Goal: Communication & Community: Share content

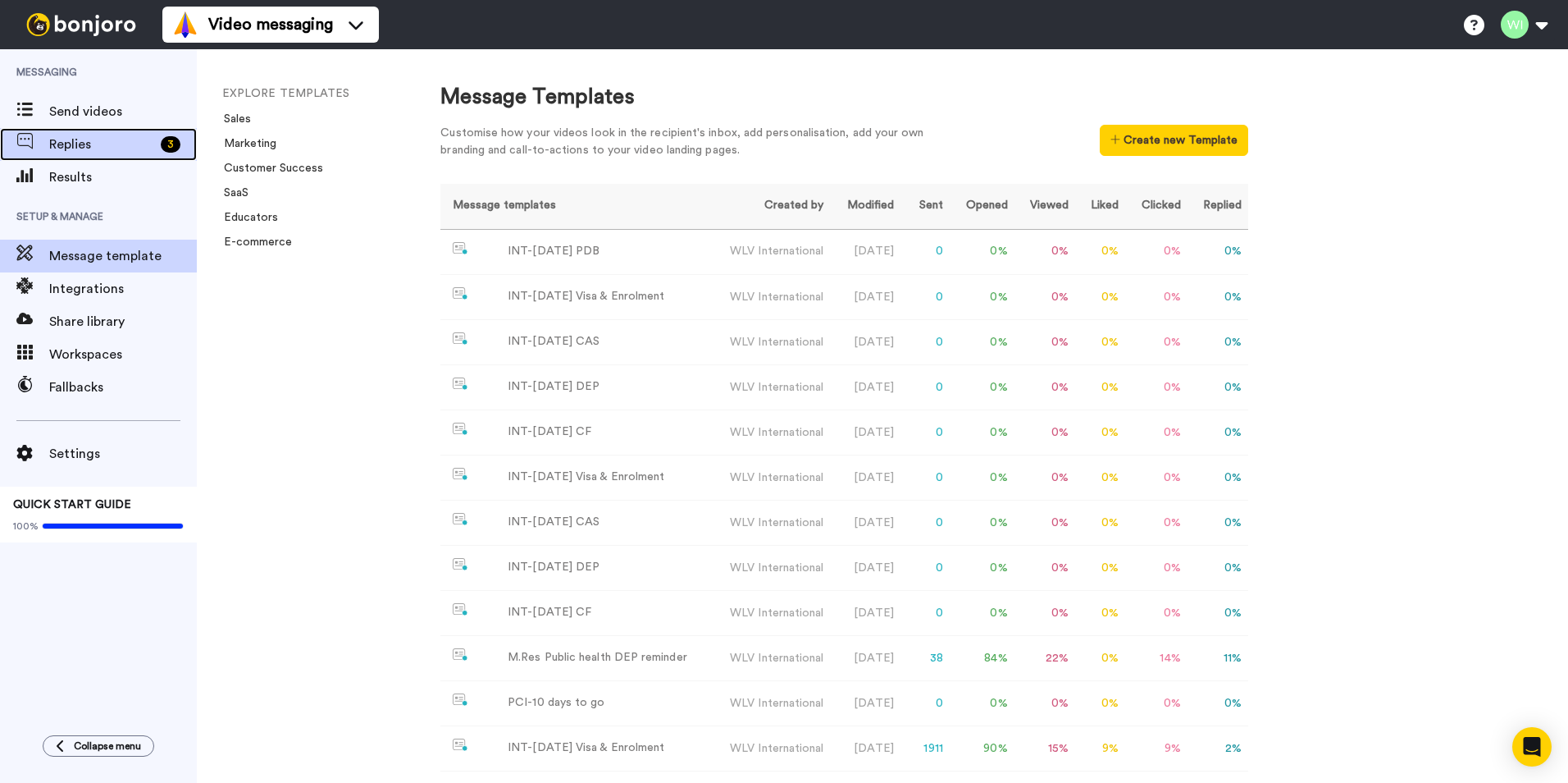
click at [164, 144] on div "3" at bounding box center [170, 145] width 20 height 17
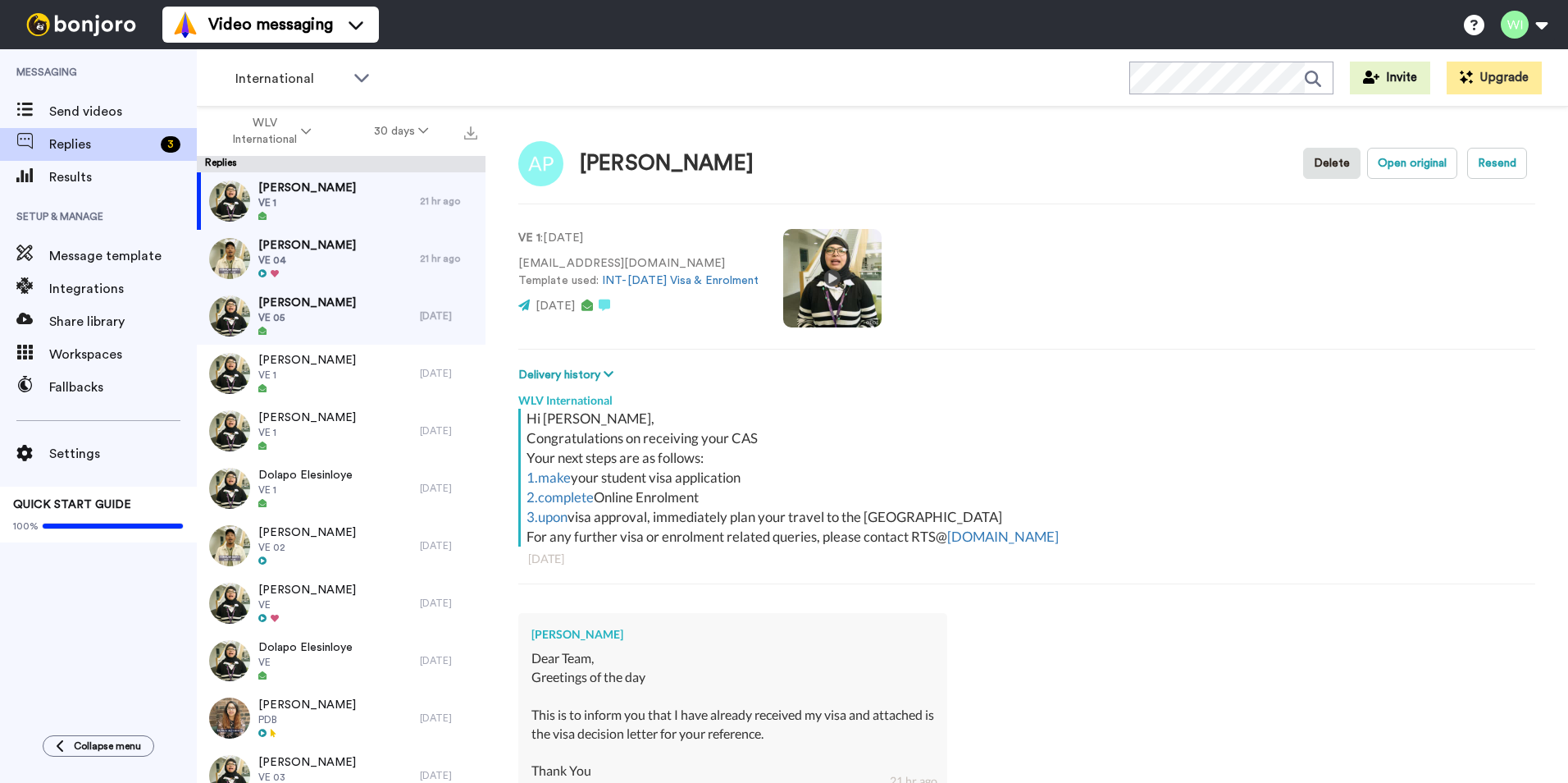
scroll to position [219, 0]
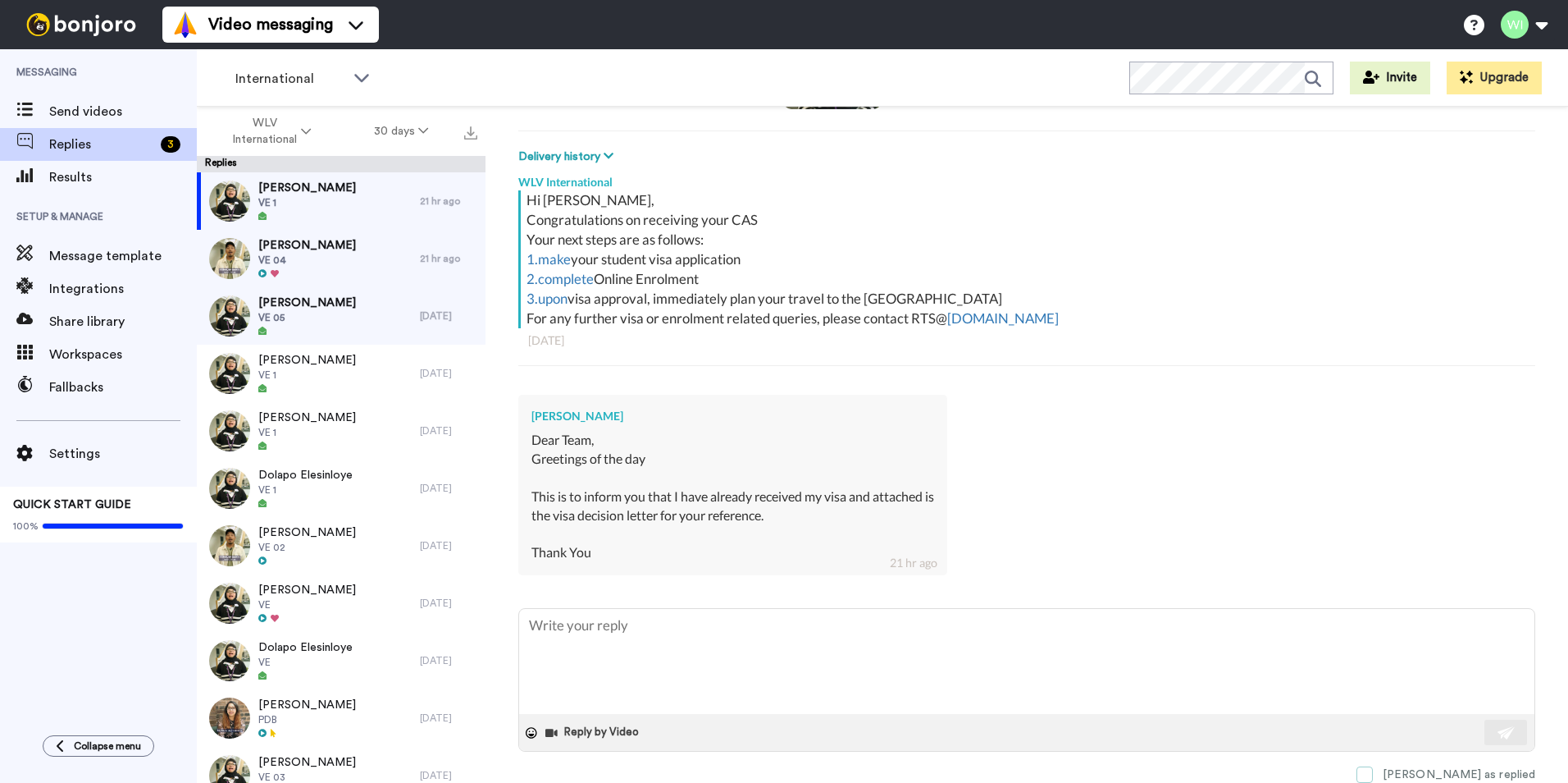
click at [1373, 771] on span at bounding box center [1365, 775] width 17 height 17
click at [344, 287] on div "Dilasha Pradhan VE 04" at bounding box center [308, 258] width 223 height 57
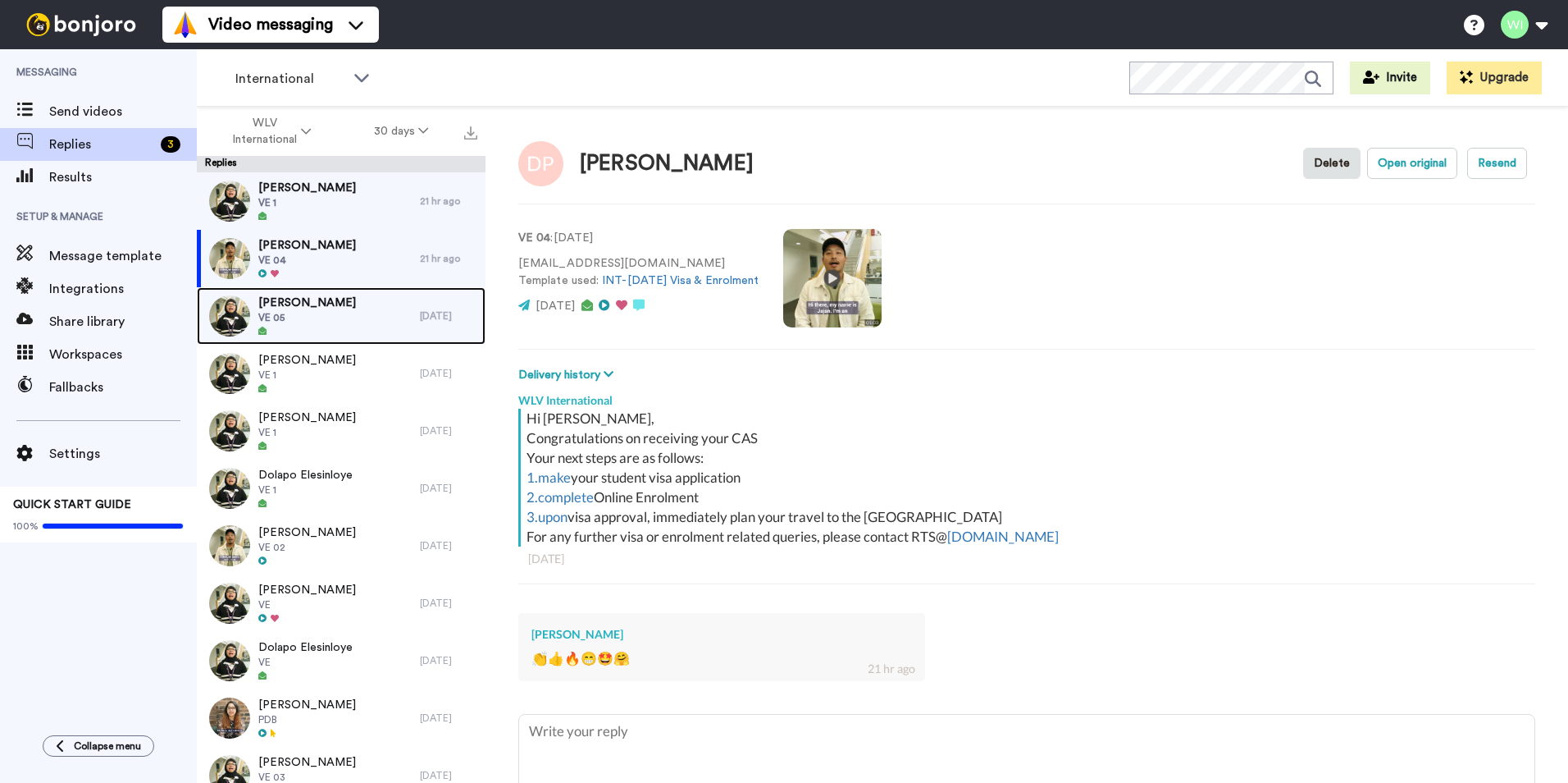
click at [348, 319] on span "VE 05" at bounding box center [307, 318] width 97 height 13
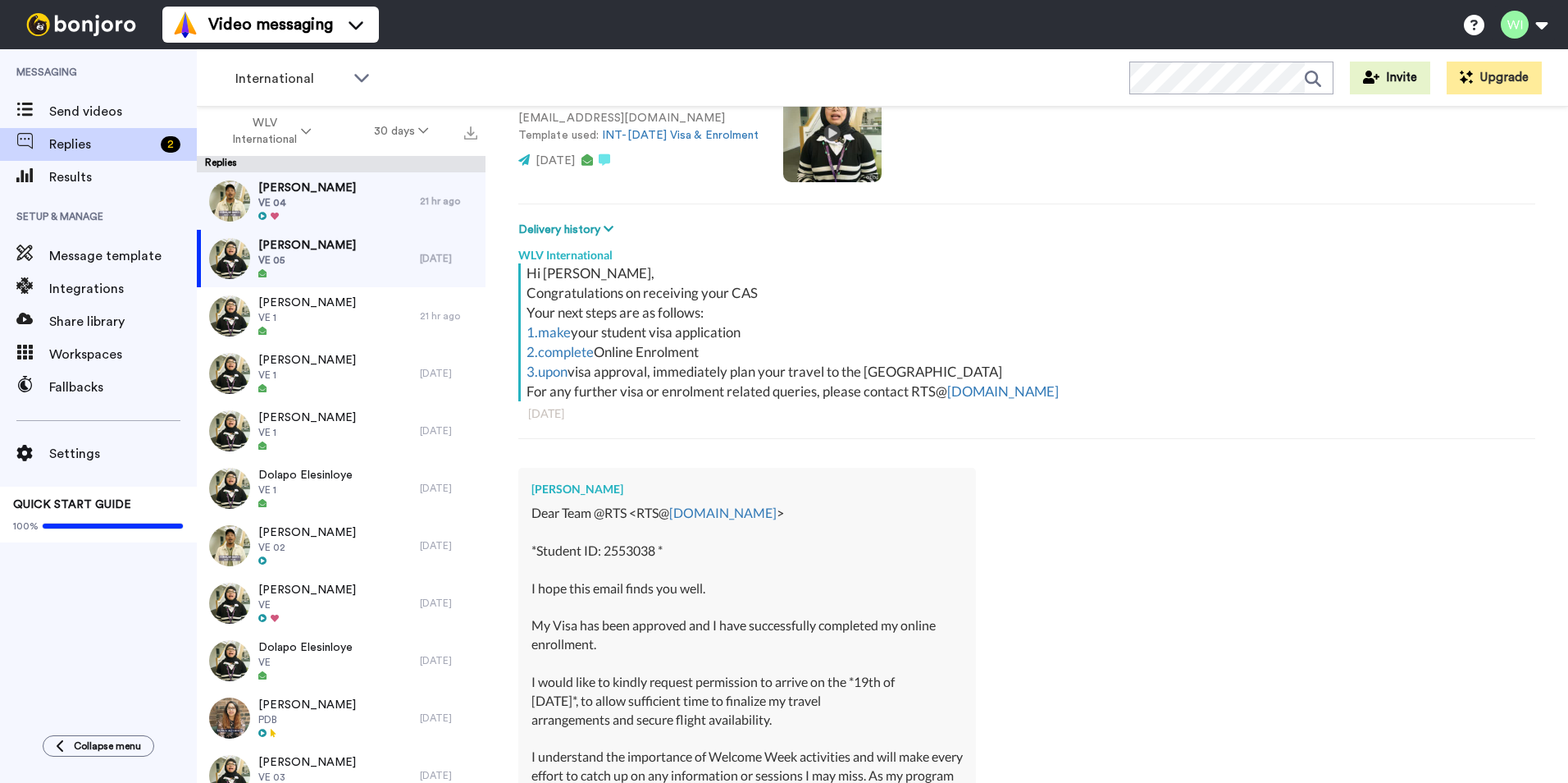
scroll to position [555, 0]
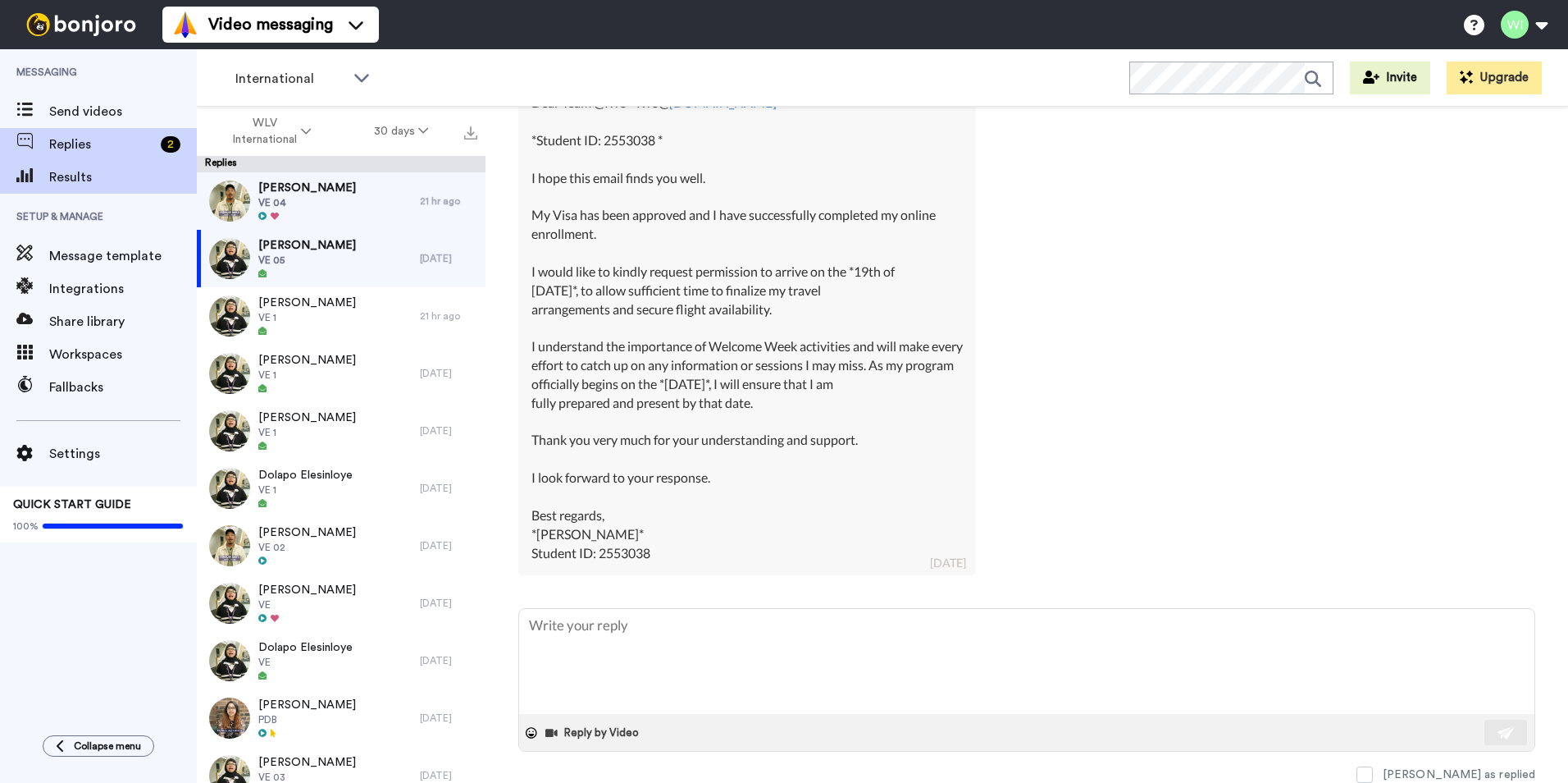
type textarea "x"
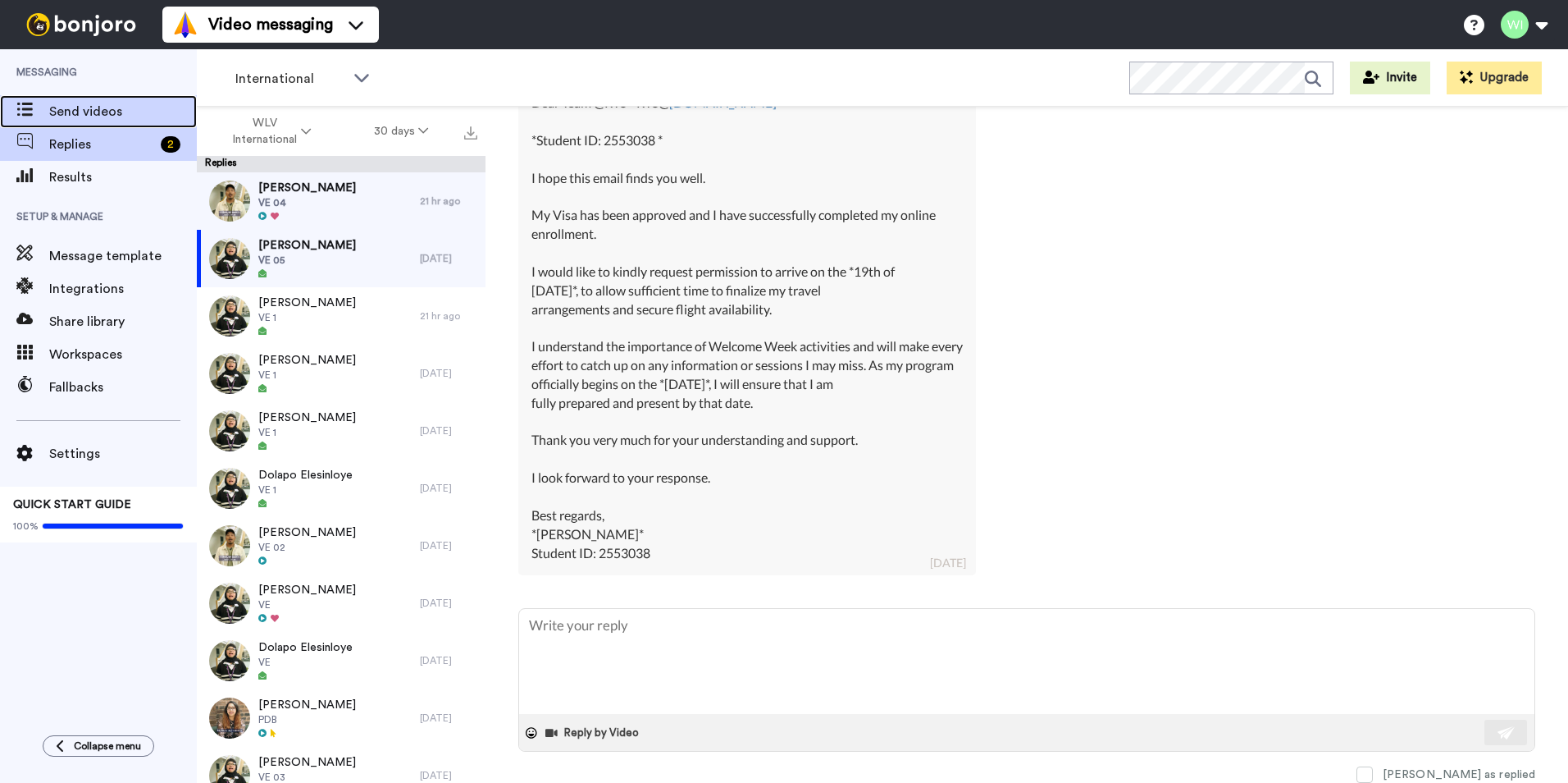
click at [141, 102] on span "Send videos" at bounding box center [123, 111] width 148 height 20
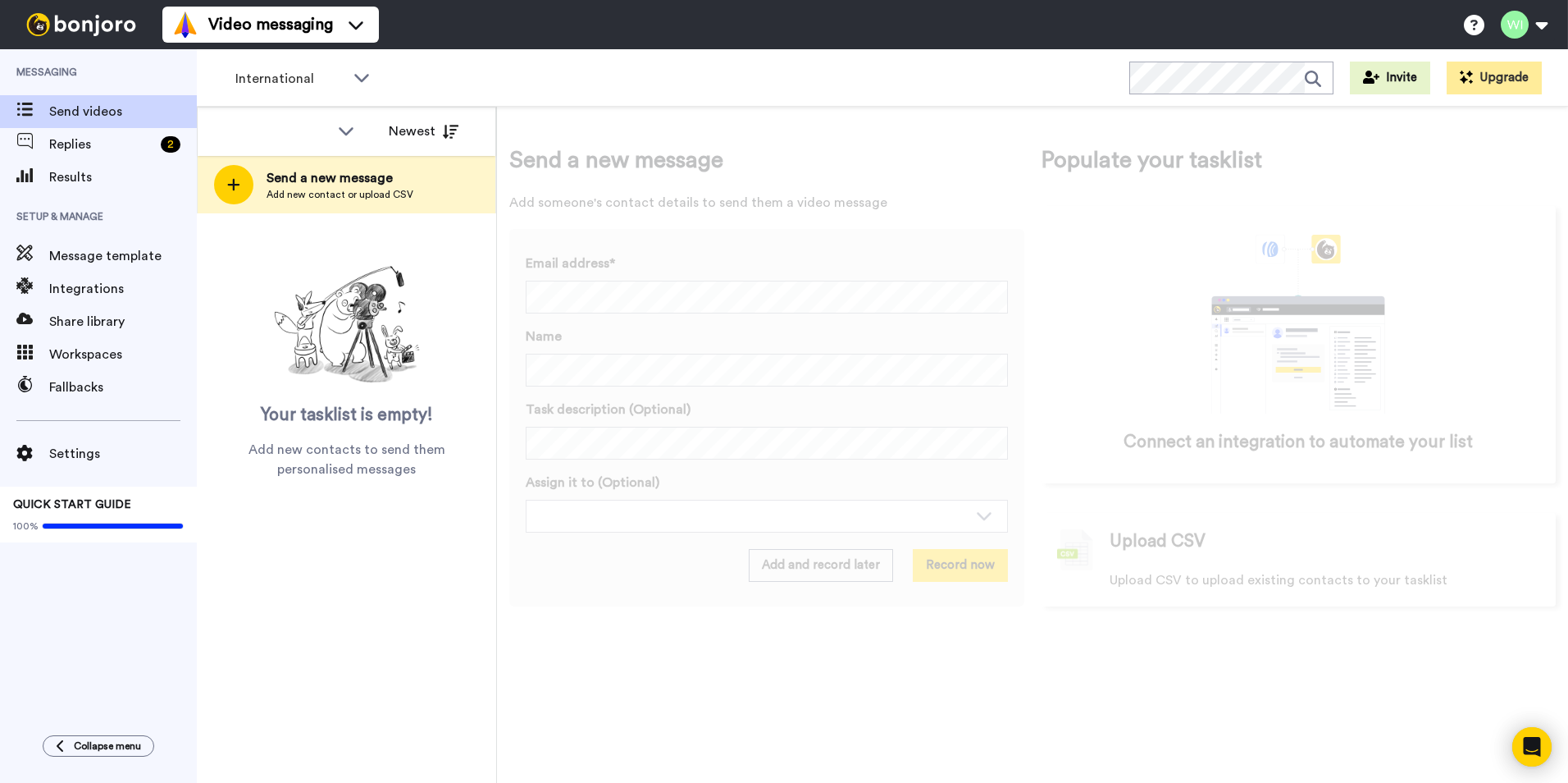
click at [307, 192] on span "Add new contact or upload CSV" at bounding box center [340, 195] width 147 height 13
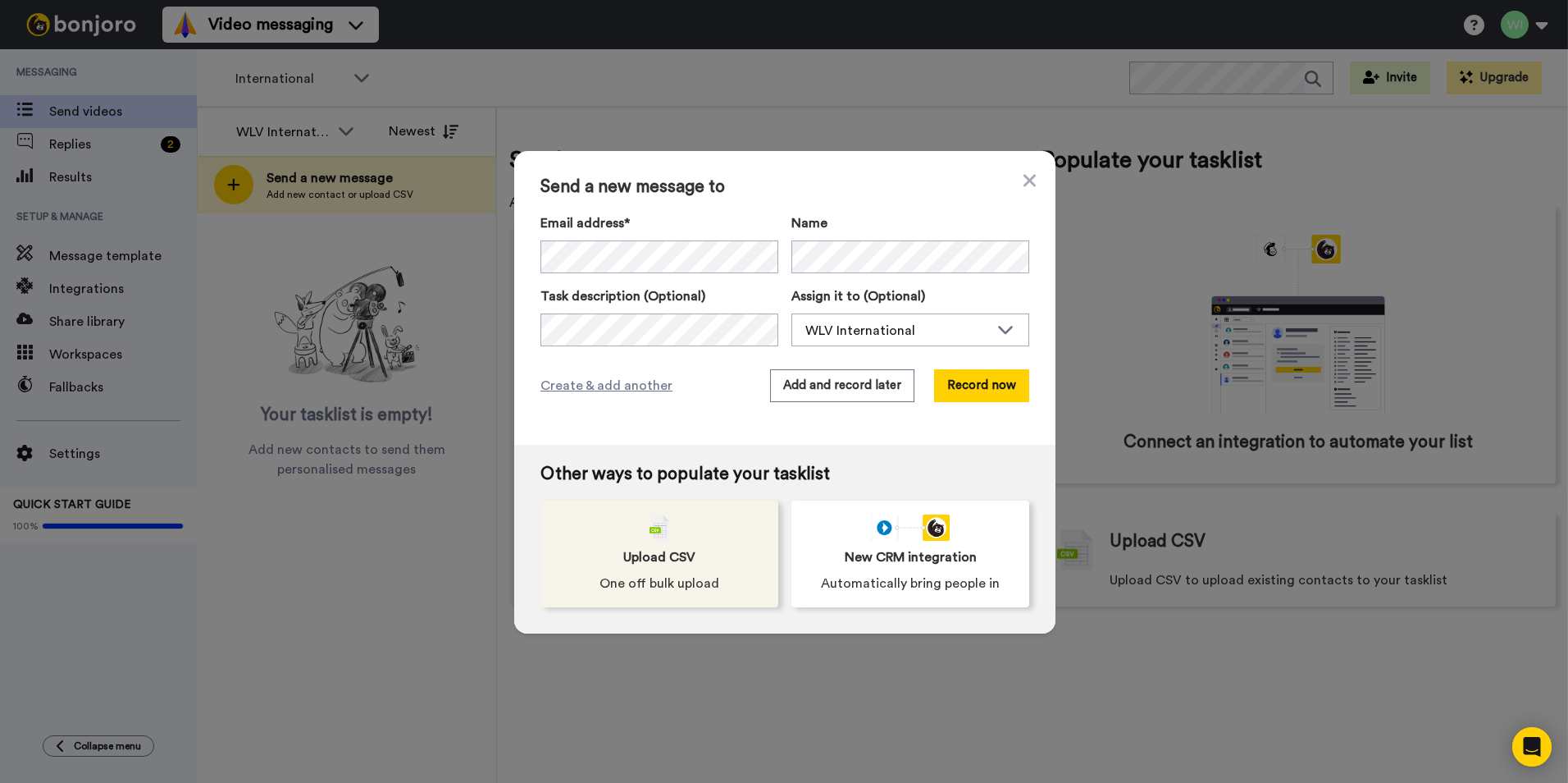
click at [650, 531] on img at bounding box center [660, 528] width 20 height 27
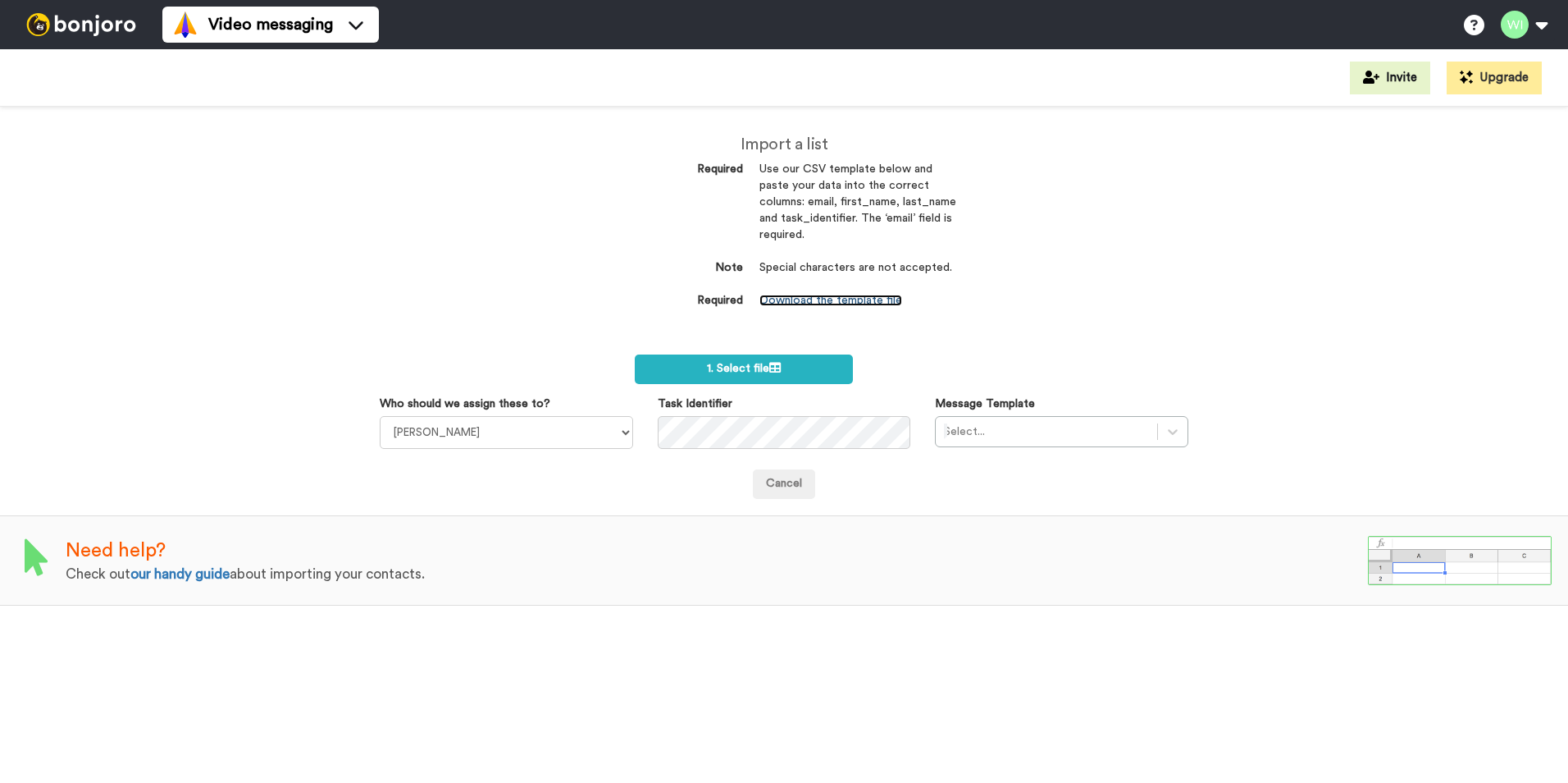
click at [883, 298] on link "Download the template file" at bounding box center [831, 300] width 143 height 12
click at [596, 431] on select "Laura Wright Amarjit Duggal WLV Academic (FSE) Divandra Birla Bolutife Ademokoy…" at bounding box center [506, 431] width 253 height 32
select select "d575366b-34de-4d4d-ba6c-d2d11e507584"
click at [380, 416] on select "Laura Wright Amarjit Duggal WLV Academic (FSE) Divandra Birla Bolutife Ademokoy…" at bounding box center [506, 431] width 253 height 32
drag, startPoint x: 1171, startPoint y: 435, endPoint x: 1162, endPoint y: 436, distance: 9.1
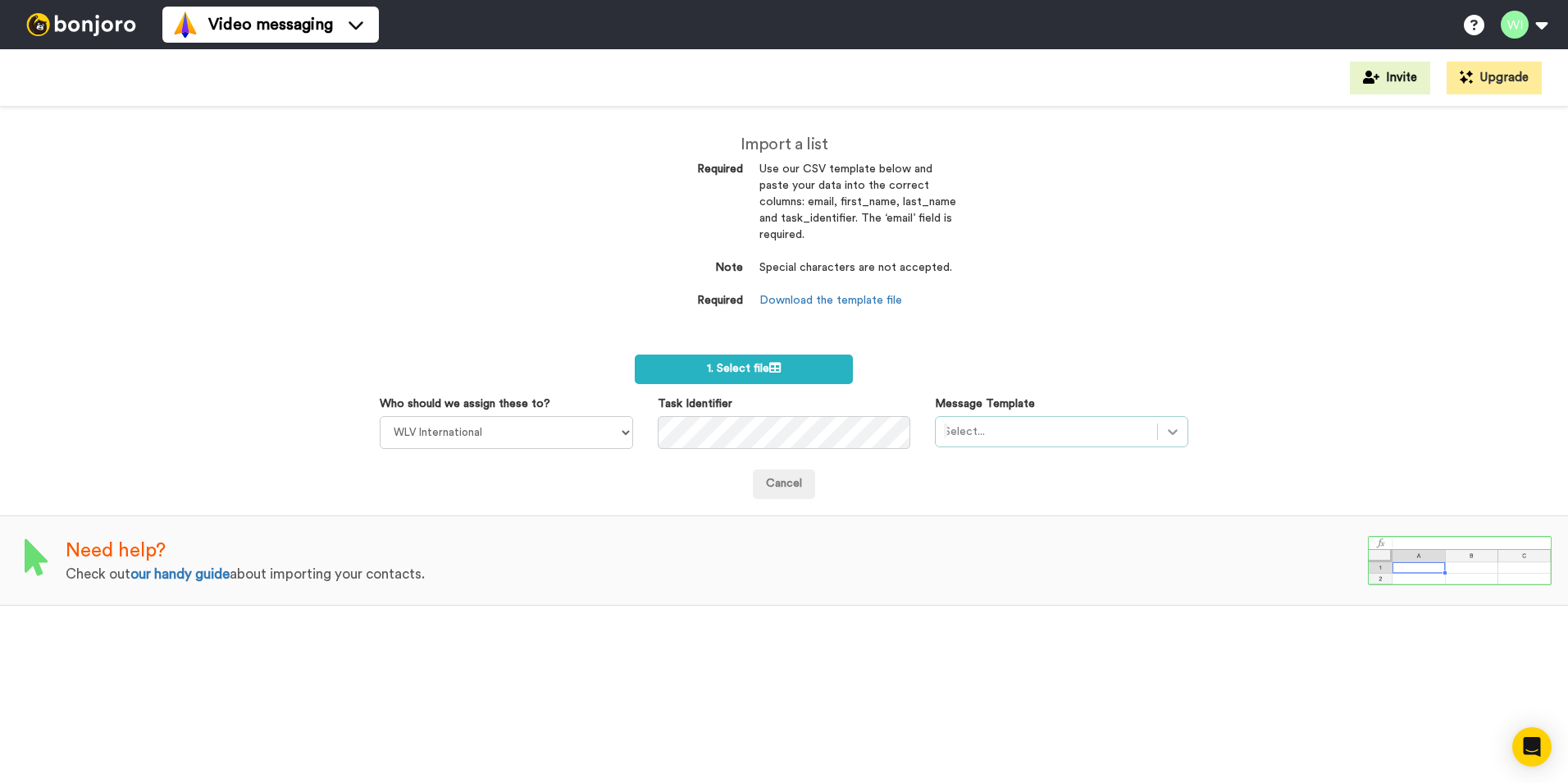
click at [1171, 435] on icon at bounding box center [1173, 431] width 17 height 17
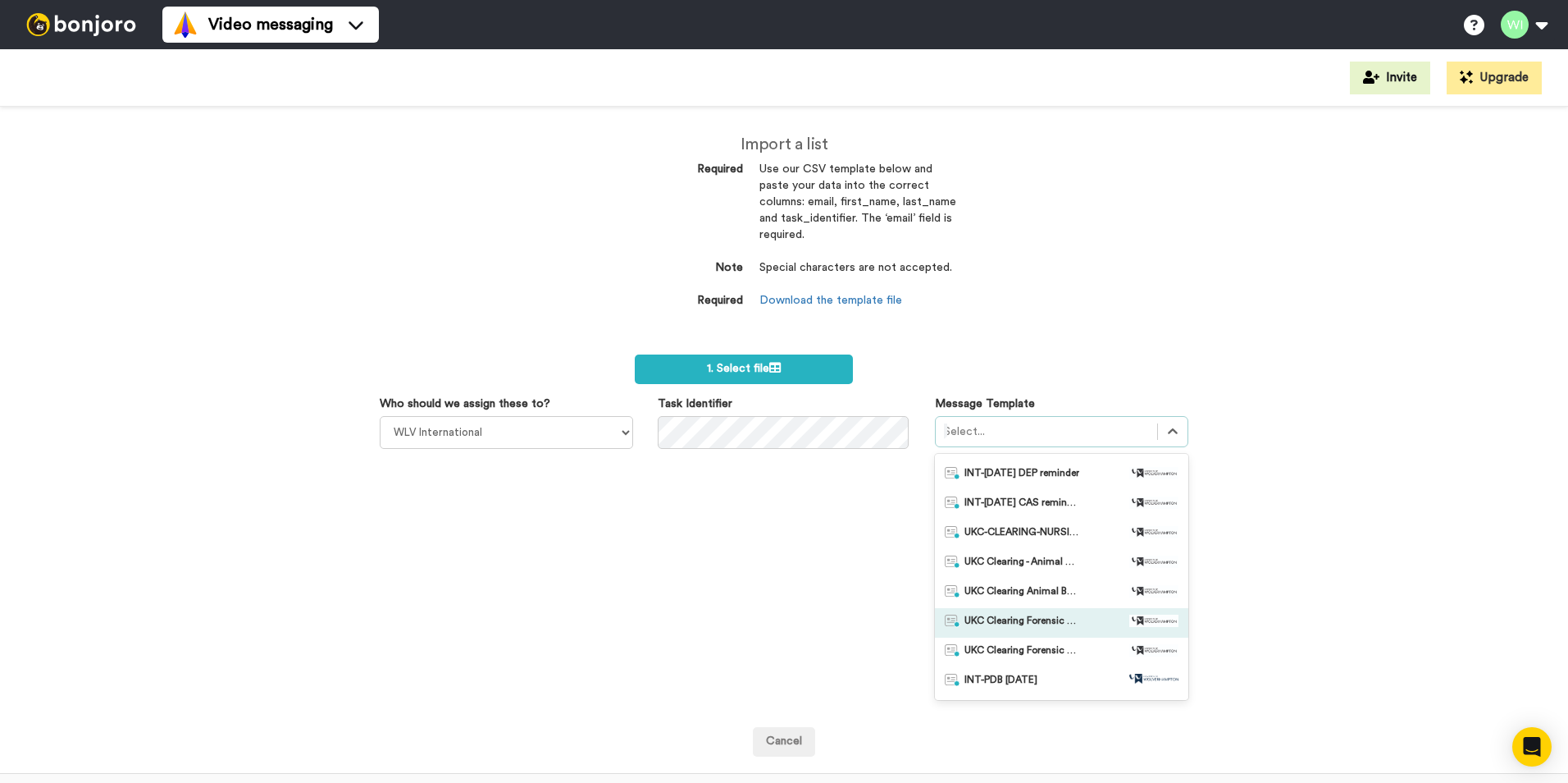
scroll to position [492, 0]
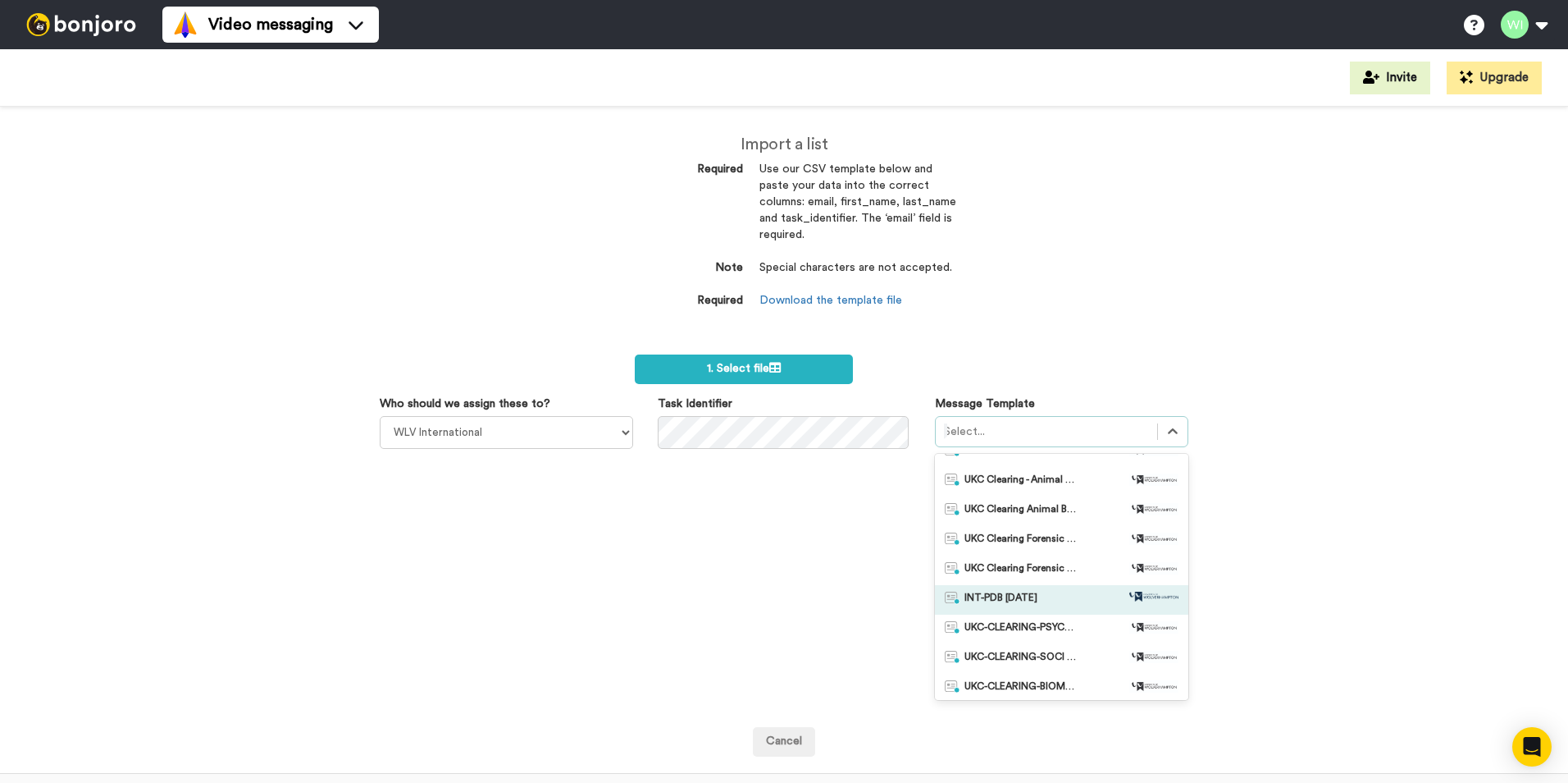
click at [1055, 607] on div "INT-PDB Sept 2025" at bounding box center [1061, 600] width 233 height 17
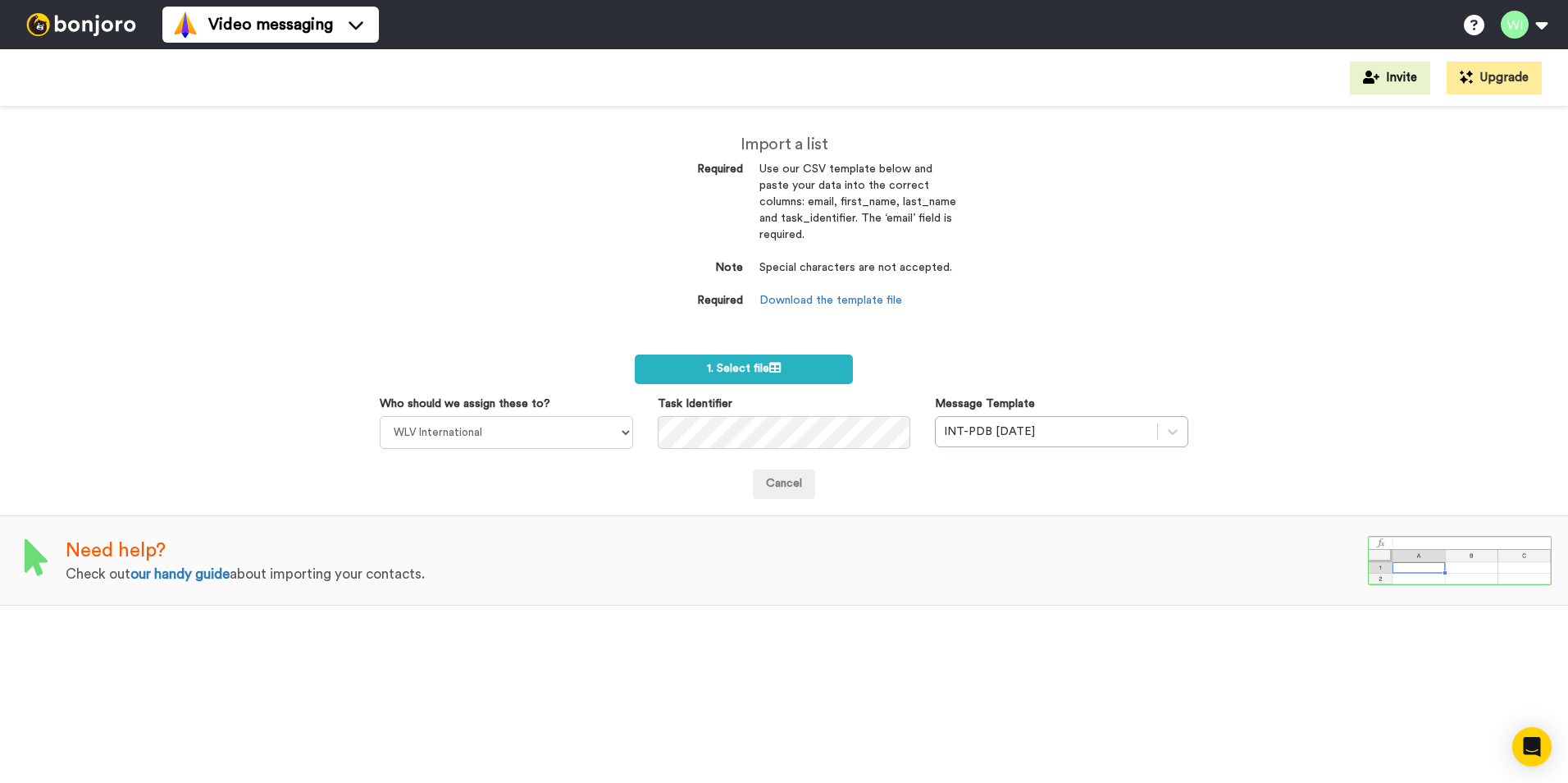
click at [1000, 477] on div "Cancel" at bounding box center [784, 485] width 809 height 30
click at [799, 369] on label "1. Select file" at bounding box center [744, 369] width 219 height 30
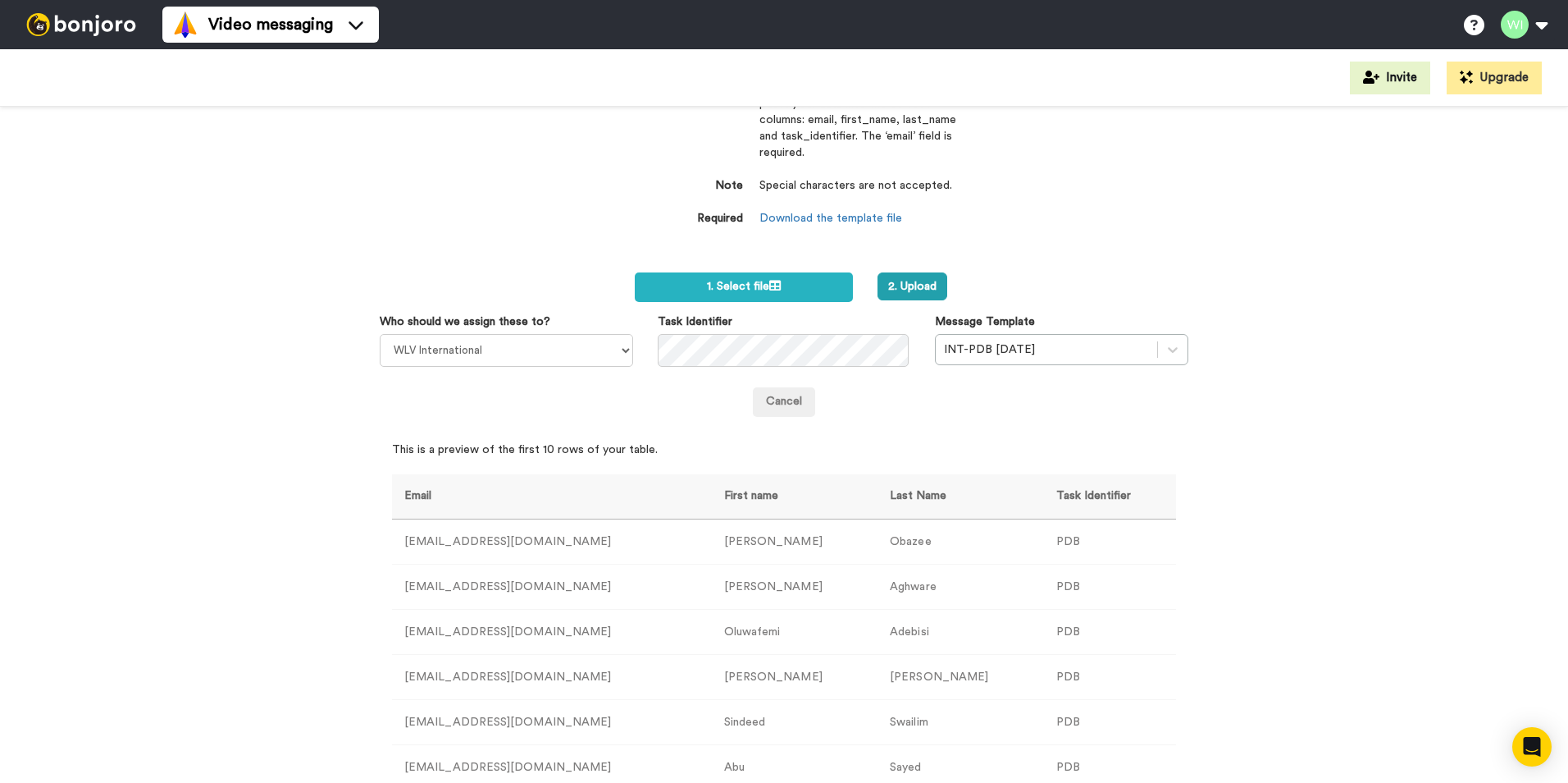
scroll to position [0, 0]
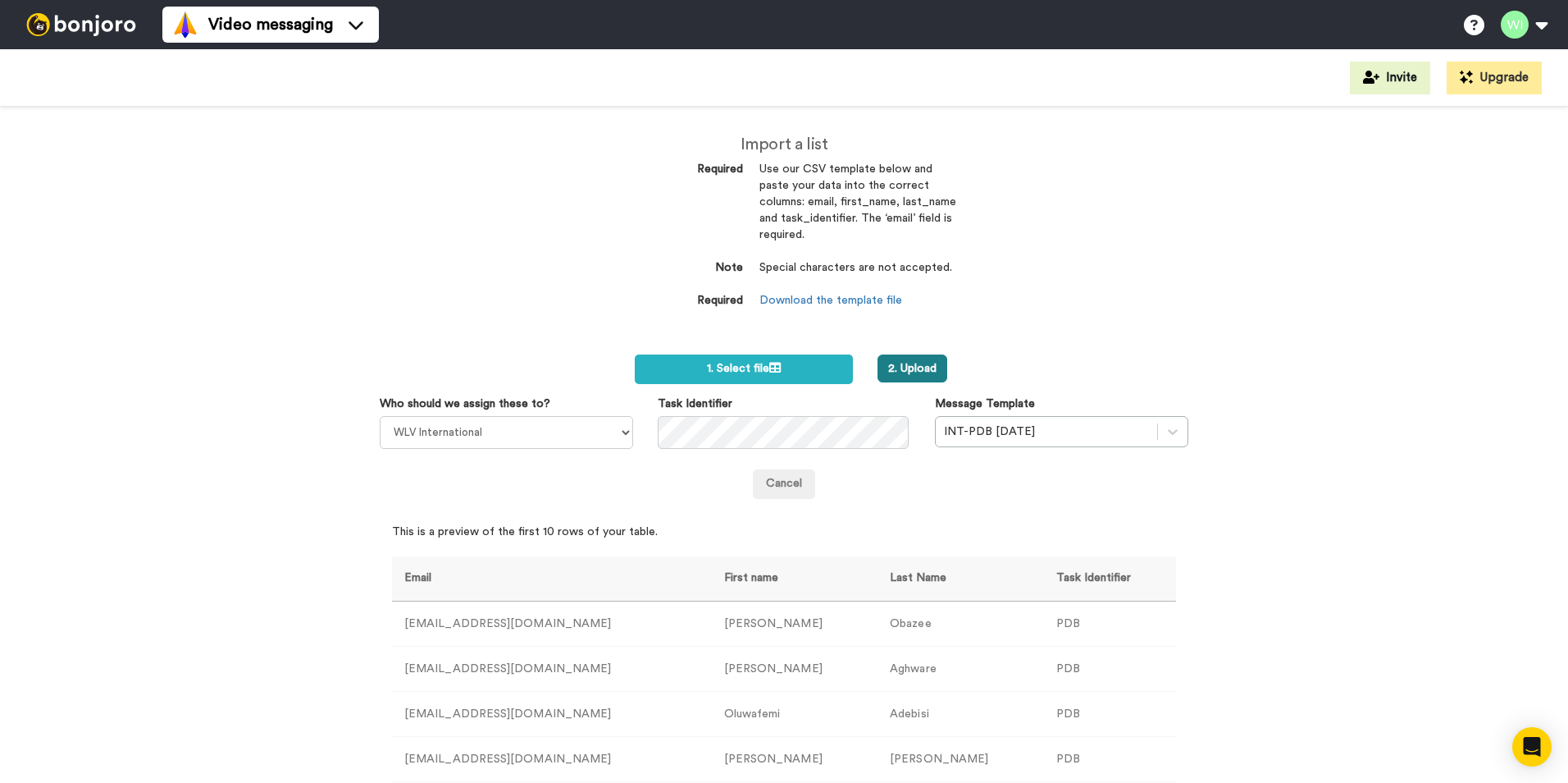
click at [936, 368] on button "2. Upload" at bounding box center [912, 368] width 70 height 28
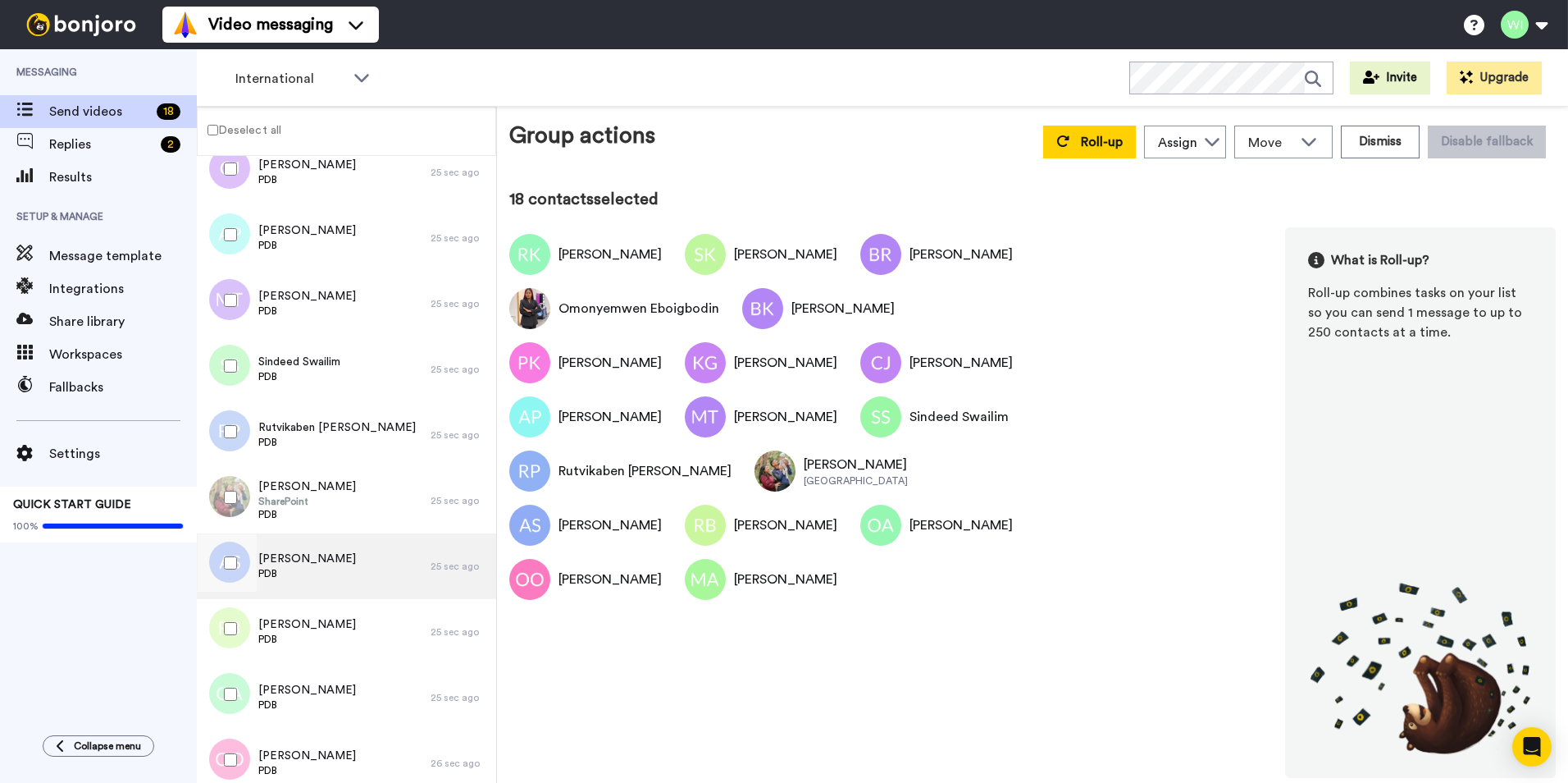
scroll to position [571, 0]
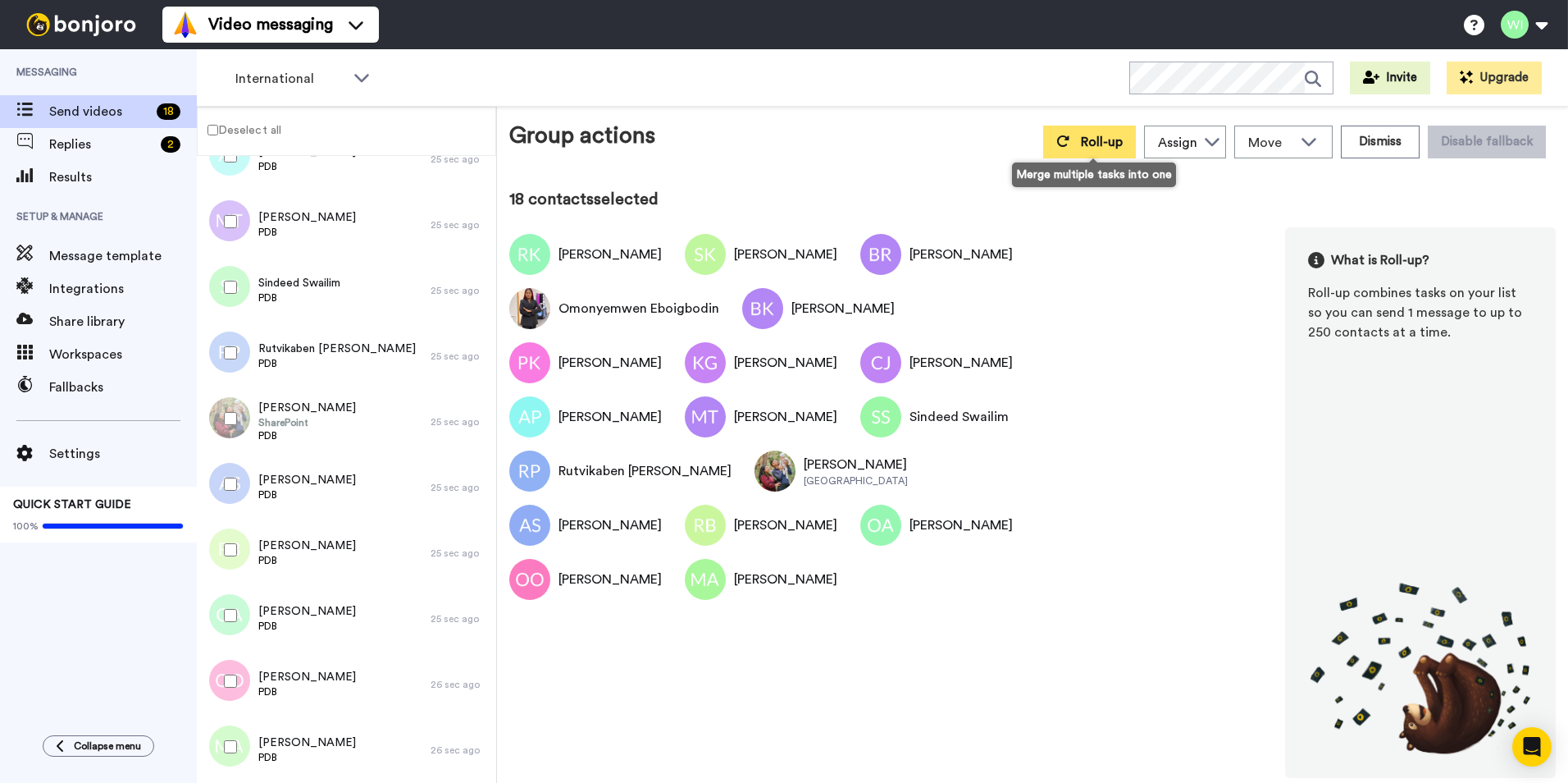
click at [1069, 135] on icon at bounding box center [1063, 141] width 13 height 13
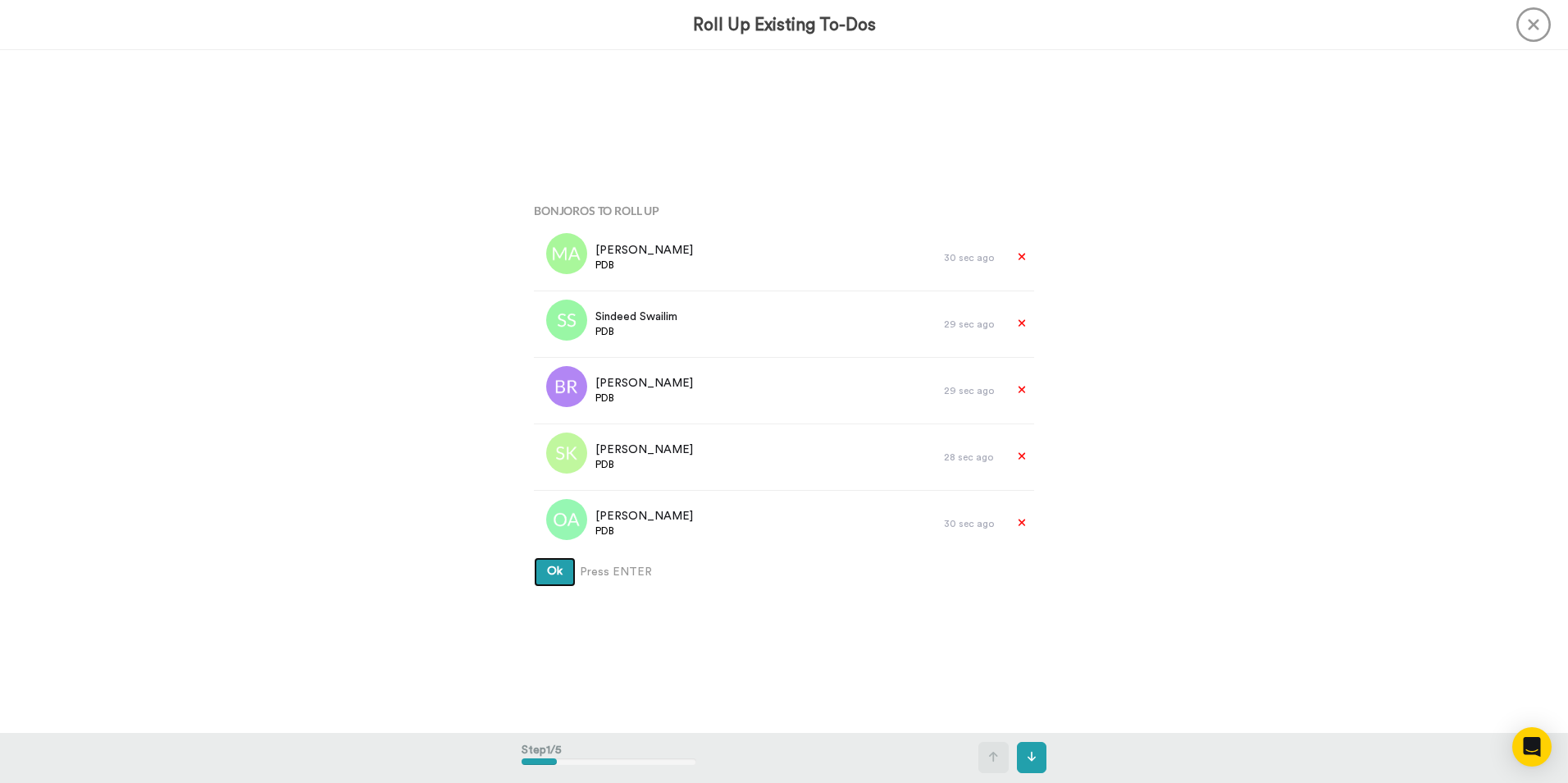
click at [558, 583] on button "Ok" at bounding box center [555, 572] width 42 height 30
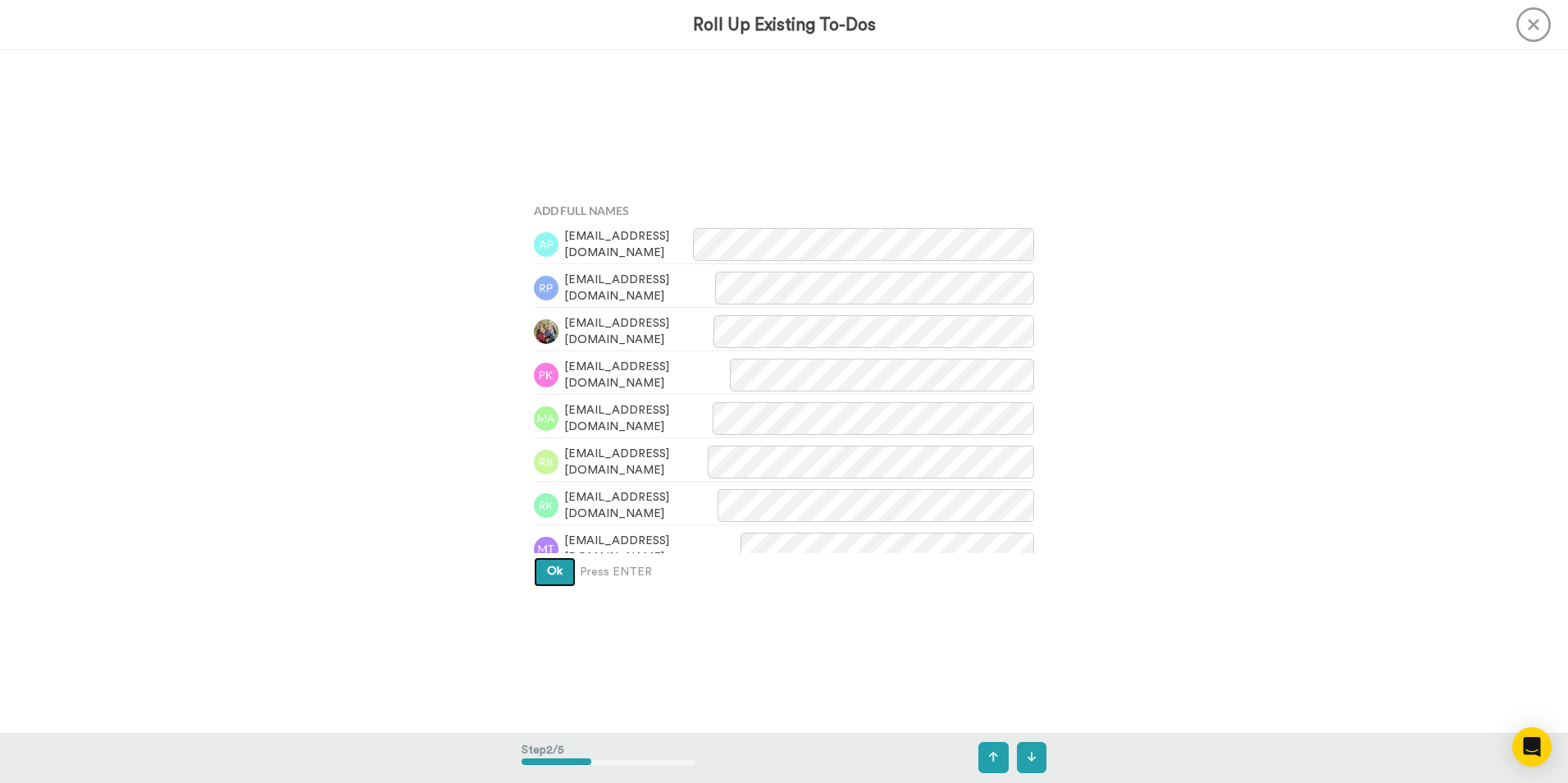
click at [562, 578] on button "Ok" at bounding box center [555, 572] width 42 height 30
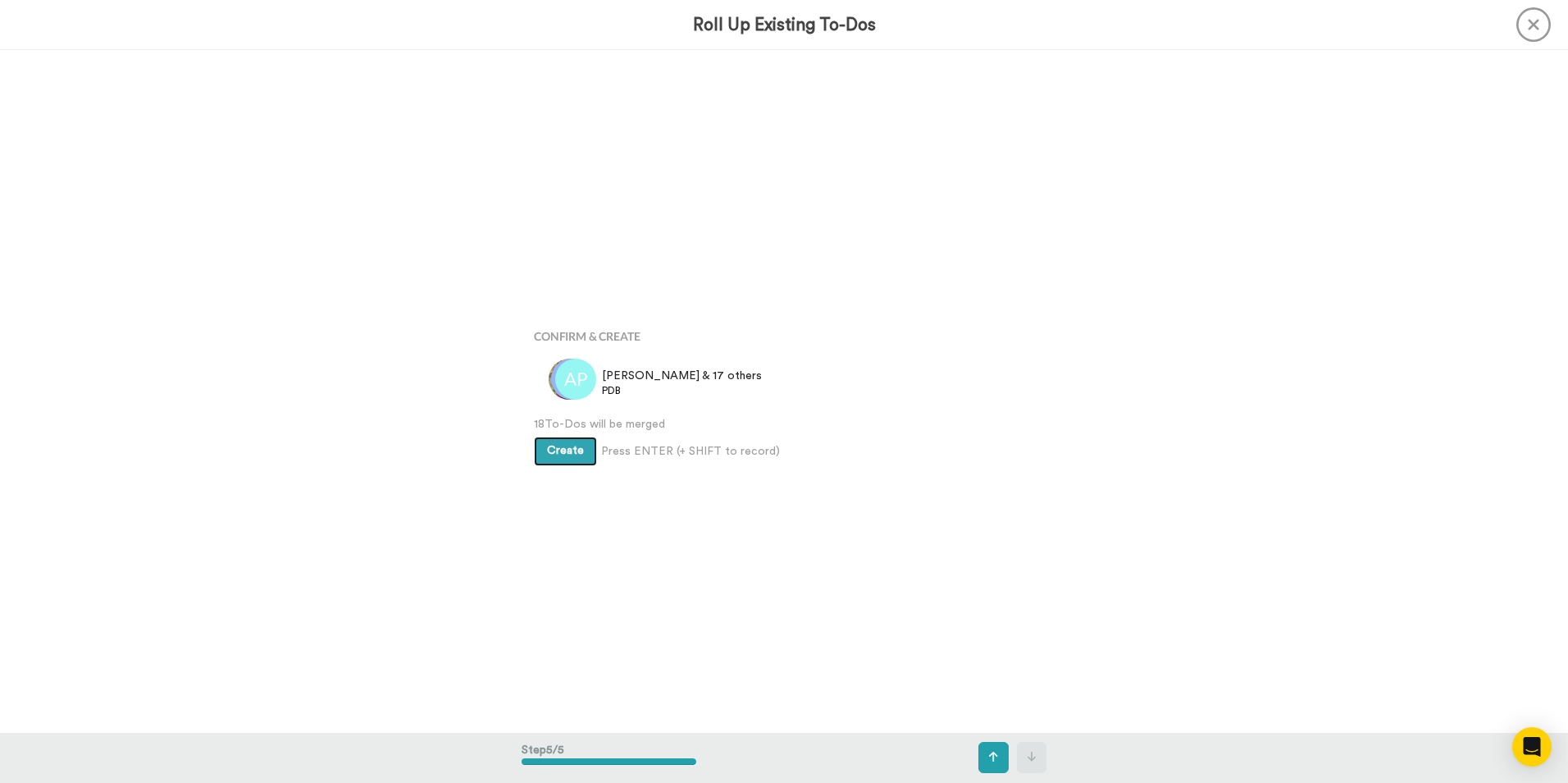
scroll to position [2730, 0]
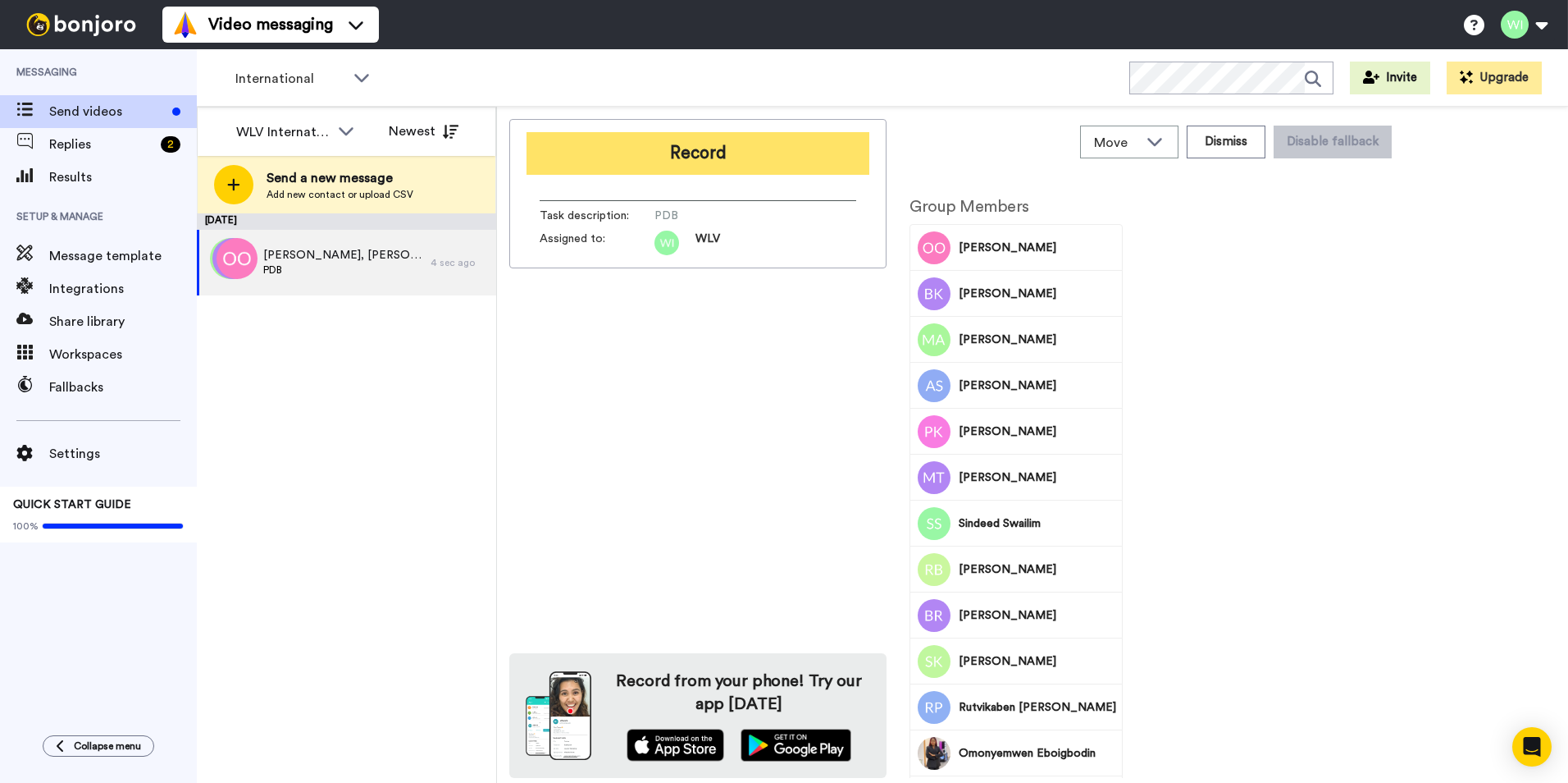
click at [672, 156] on button "Record" at bounding box center [698, 153] width 343 height 42
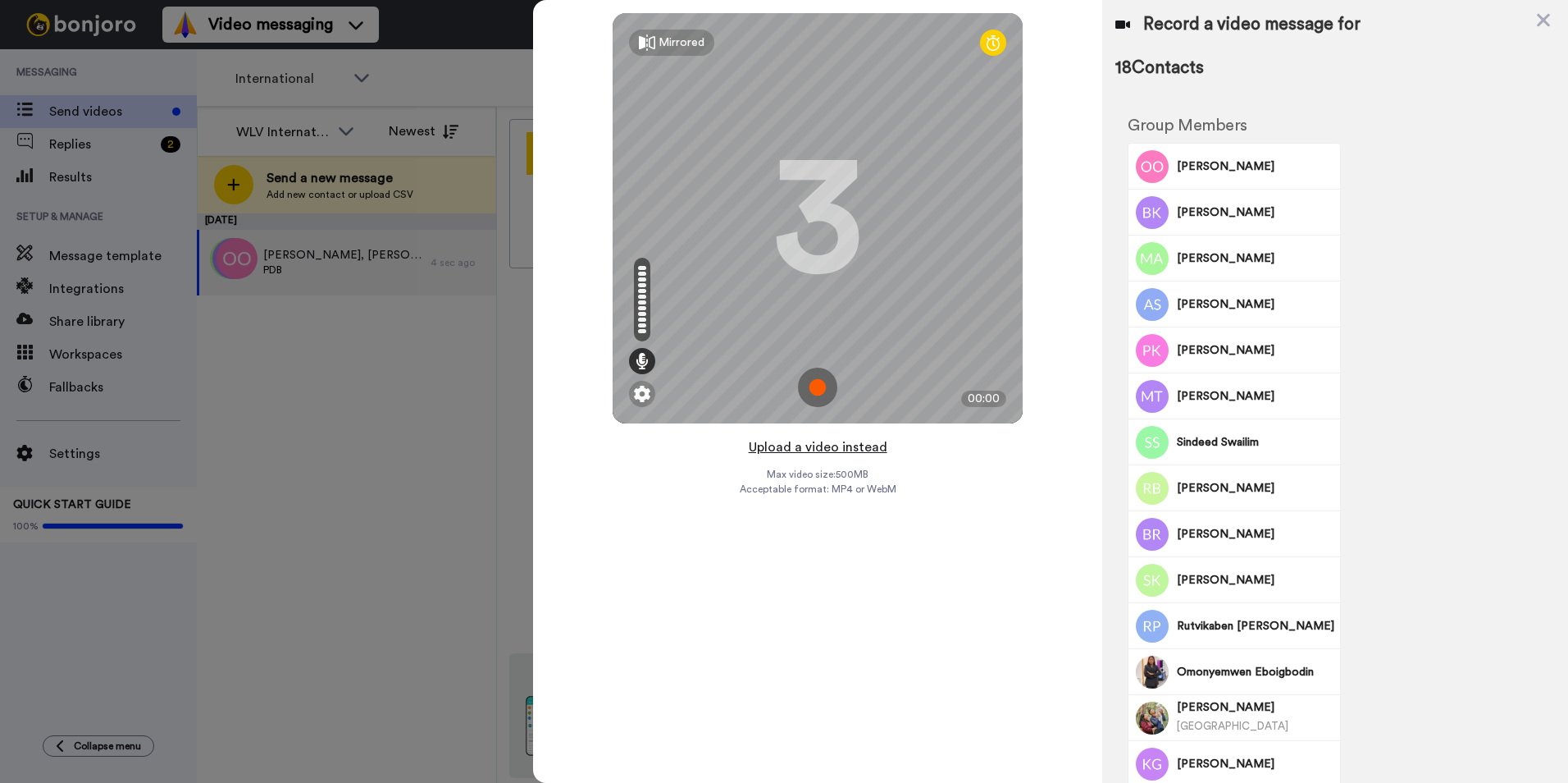
click at [841, 440] on button "Upload a video instead" at bounding box center [818, 447] width 149 height 22
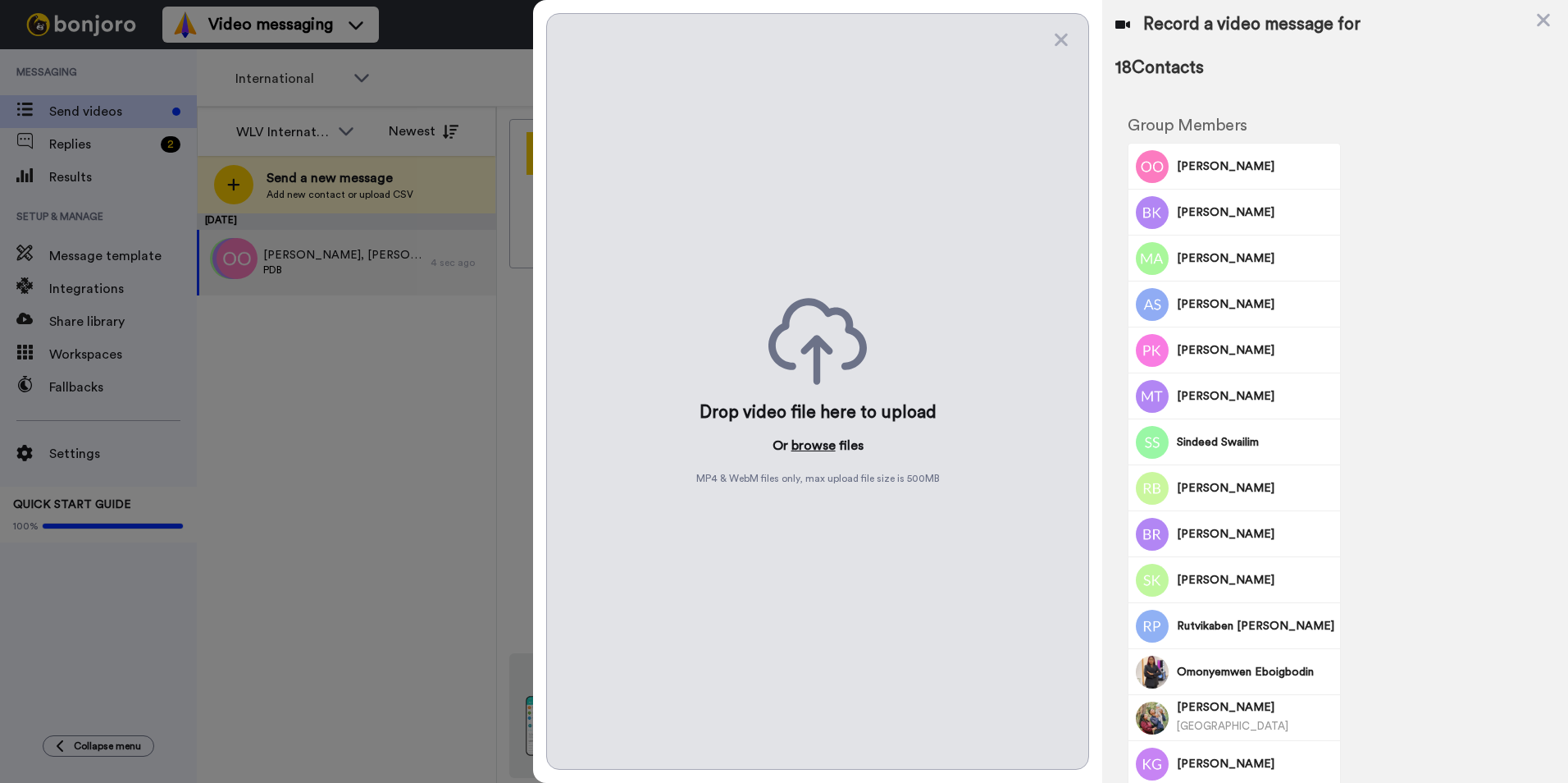
click at [834, 450] on button "browse" at bounding box center [813, 446] width 44 height 20
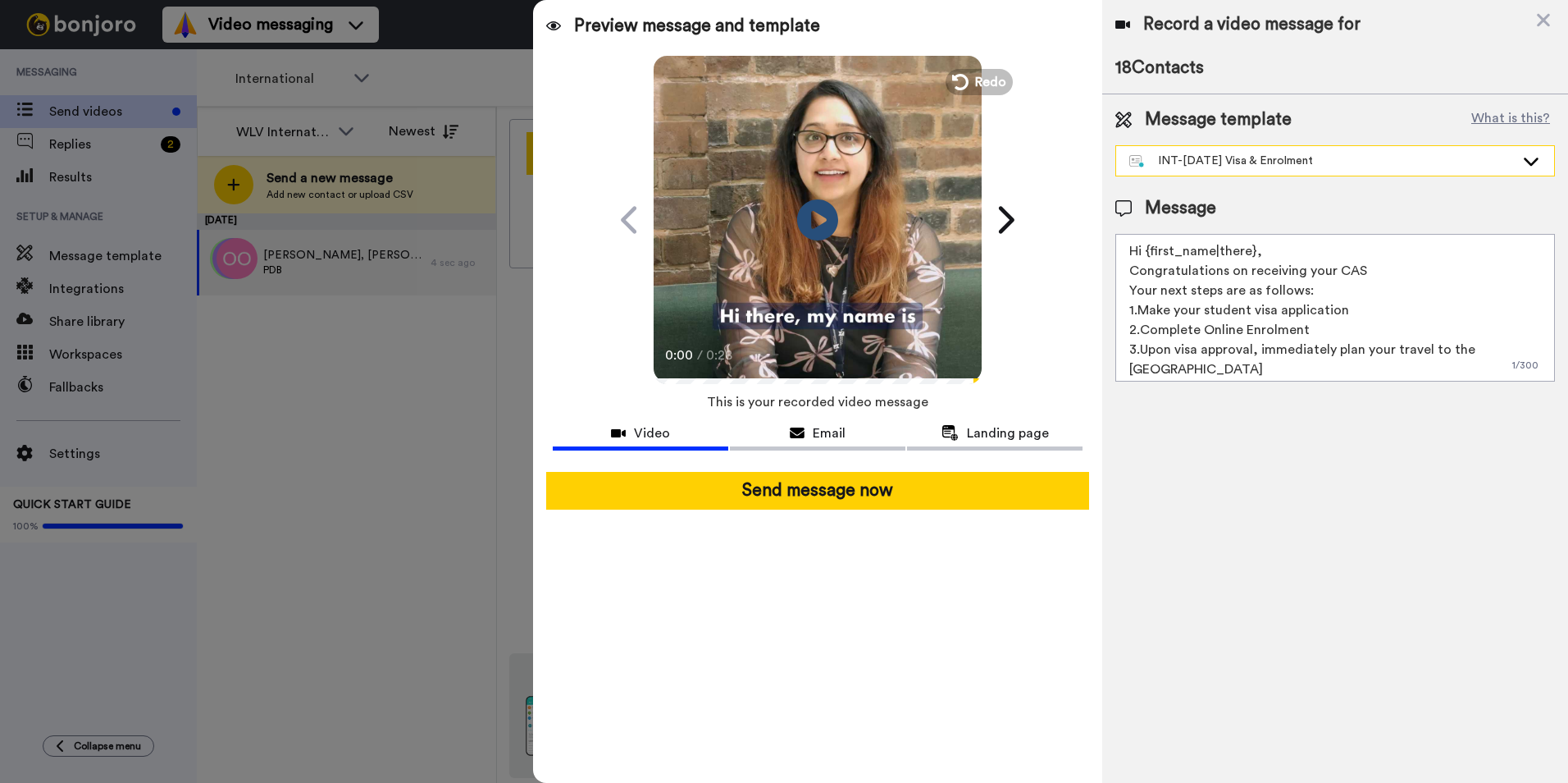
click at [1363, 161] on div "INT-Sept 25 Visa & Enrolment" at bounding box center [1322, 161] width 386 height 17
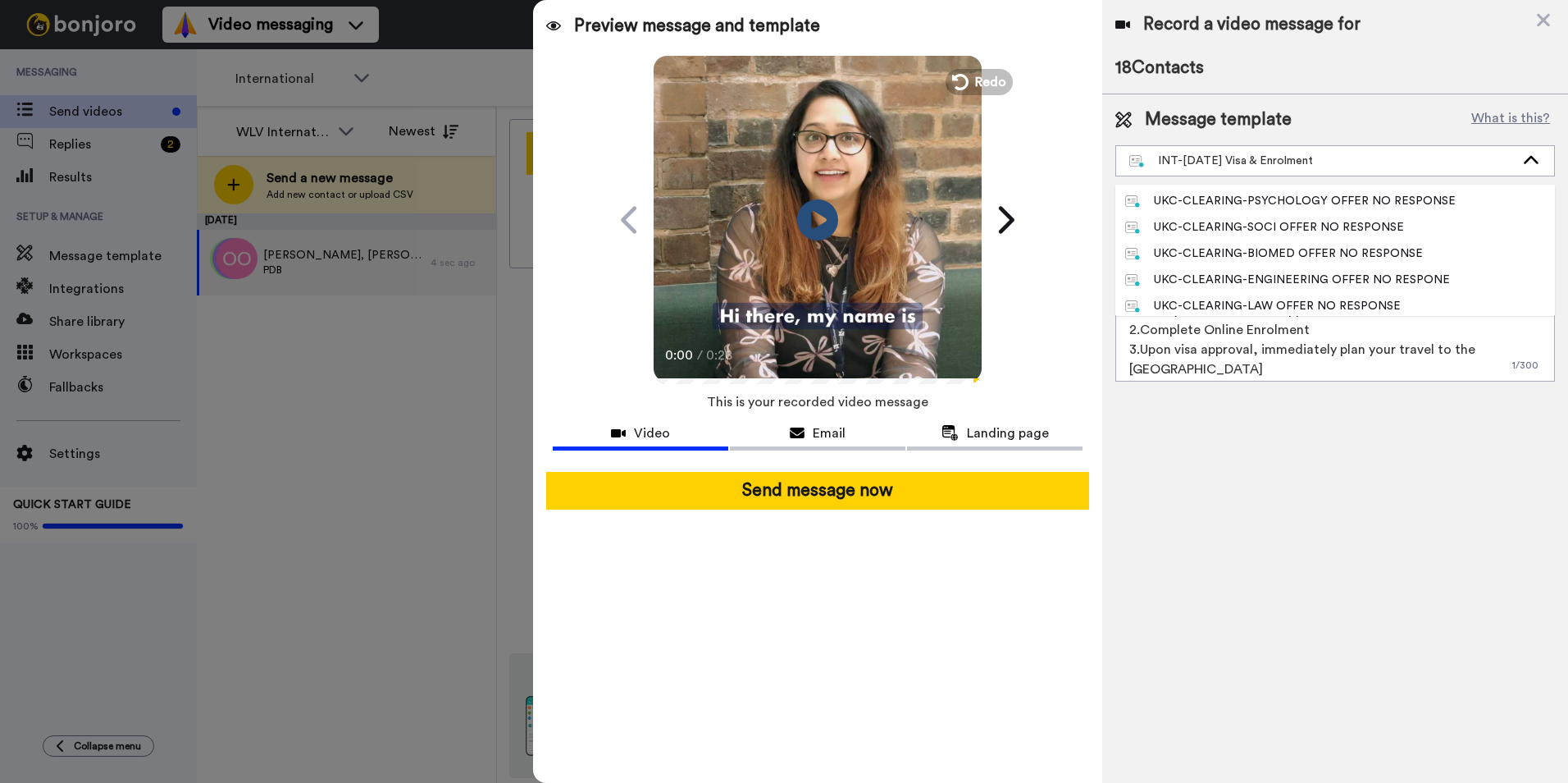
scroll to position [492, 0]
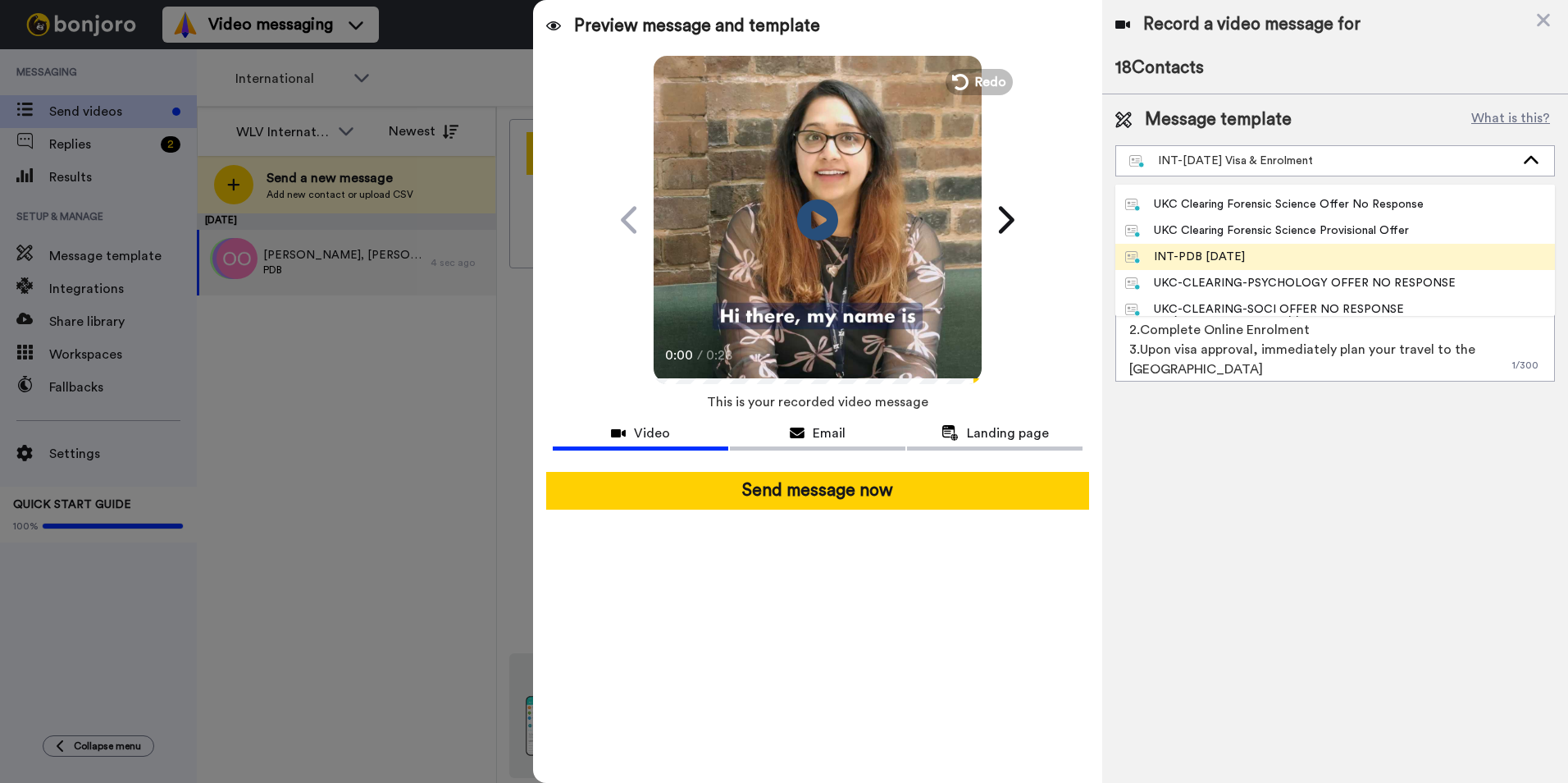
click at [1230, 250] on div "INT-PDB Sept 2025" at bounding box center [1185, 257] width 120 height 17
type textarea "Hello {first_name|there}, Congratulations on receiving your CAS letter. We are …"
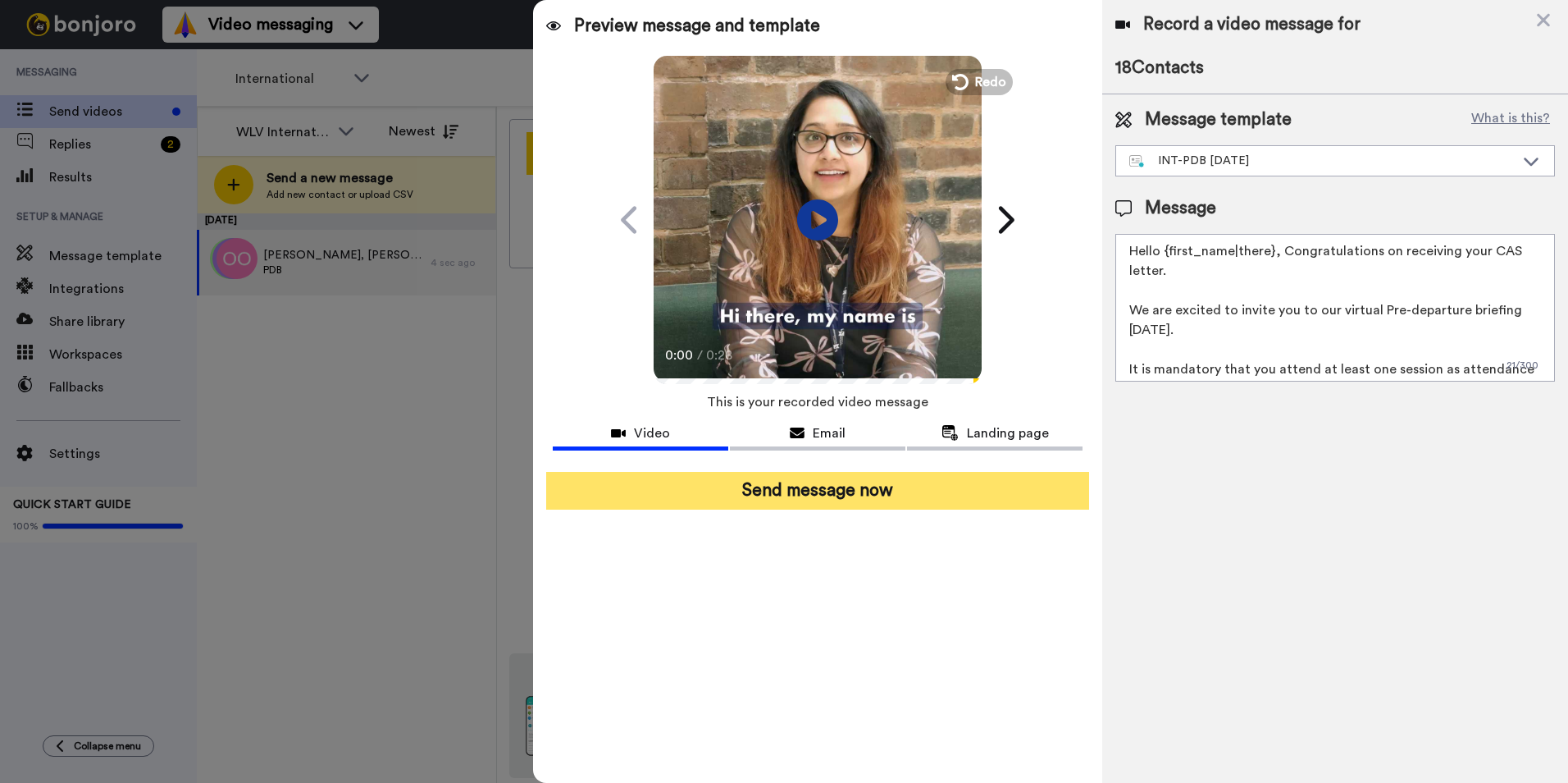
click at [948, 489] on button "Send message now" at bounding box center [817, 490] width 543 height 37
